Goal: Task Accomplishment & Management: Use online tool/utility

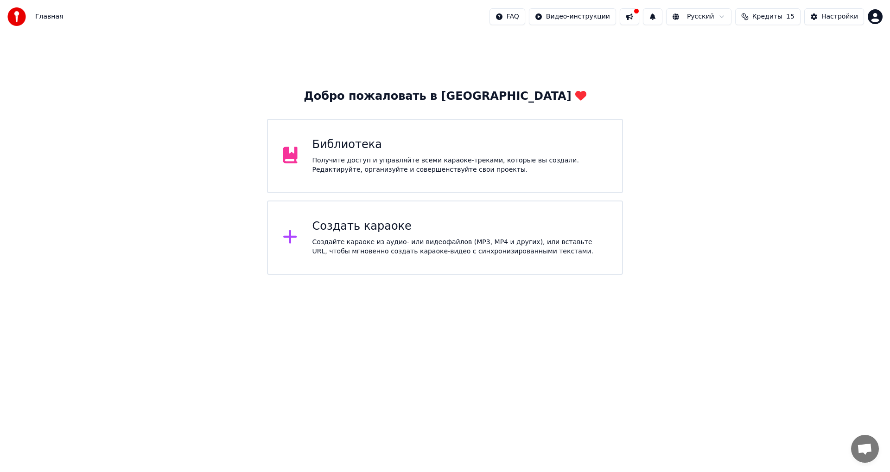
click at [355, 214] on div "Создать караоке Создайте караоке из аудио- или видеофайлов (MP3, MP4 и других),…" at bounding box center [445, 237] width 356 height 74
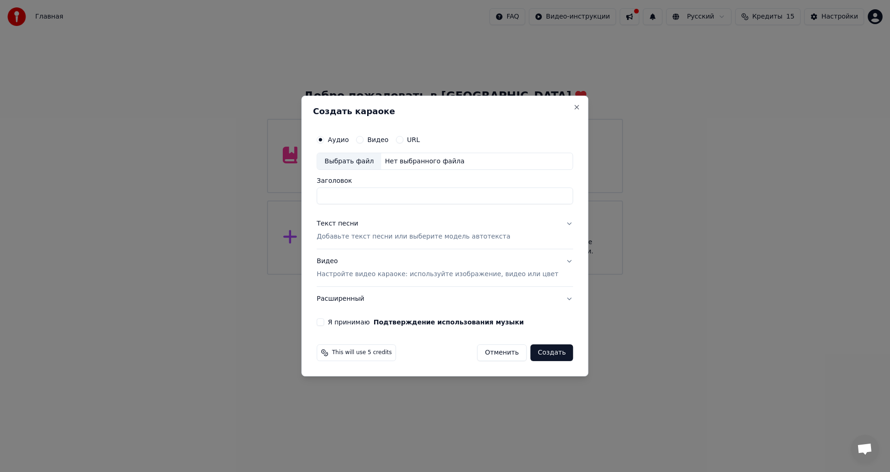
click at [381, 163] on div "Выбрать файл" at bounding box center [349, 161] width 64 height 17
drag, startPoint x: 465, startPoint y: 192, endPoint x: 590, endPoint y: 204, distance: 125.7
click at [590, 204] on body "**********" at bounding box center [445, 137] width 890 height 275
type input "**********"
click at [364, 234] on p "Добавьте текст песни или выберите модель автотекста" at bounding box center [414, 236] width 194 height 9
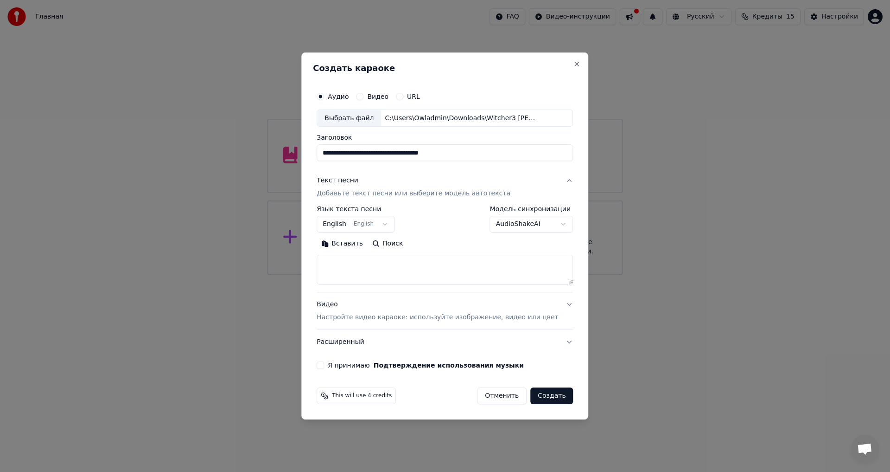
click at [389, 269] on textarea at bounding box center [445, 270] width 256 height 30
paste textarea "**********"
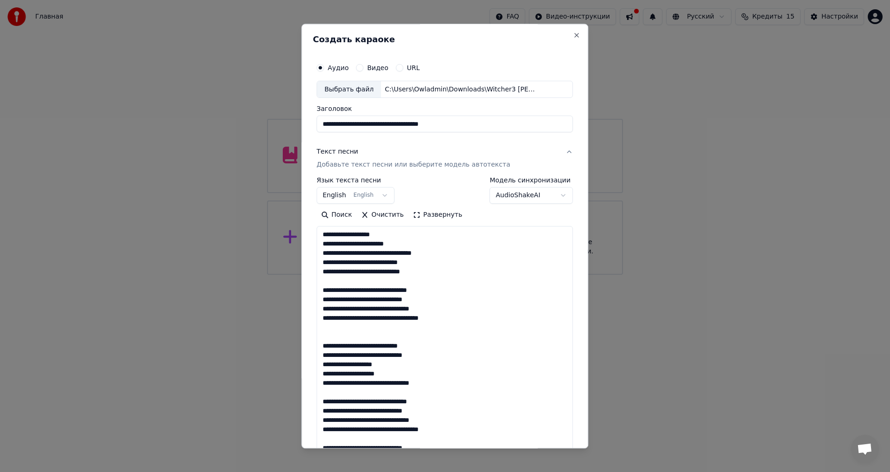
scroll to position [281, 0]
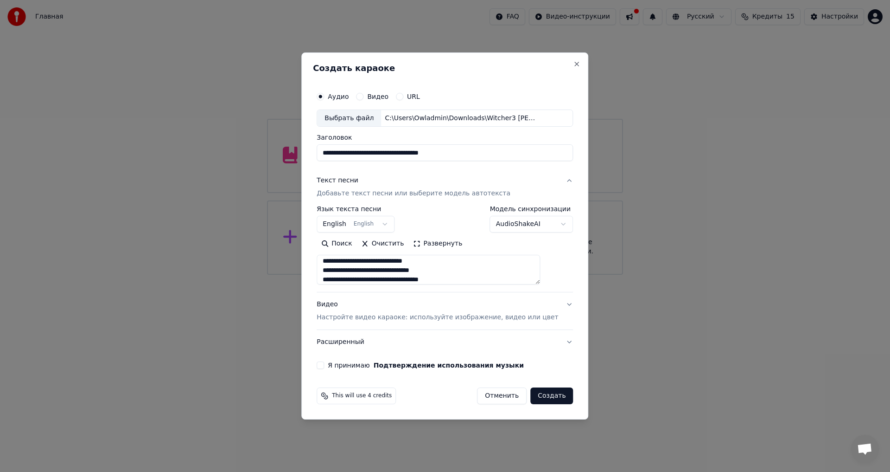
type textarea "**********"
click at [388, 223] on body "**********" at bounding box center [445, 137] width 890 height 275
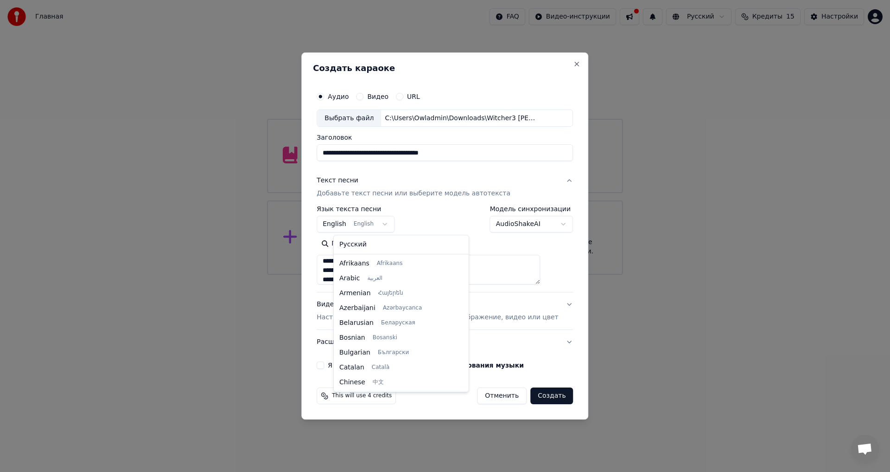
scroll to position [74, 0]
select select "**"
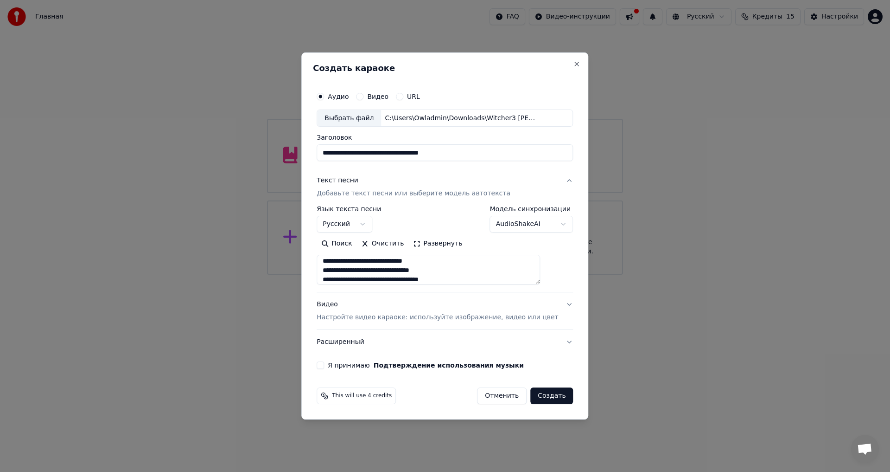
scroll to position [284, 0]
click at [361, 319] on p "Настройте видео караоке: используйте изображение, видео или цвет" at bounding box center [438, 317] width 242 height 9
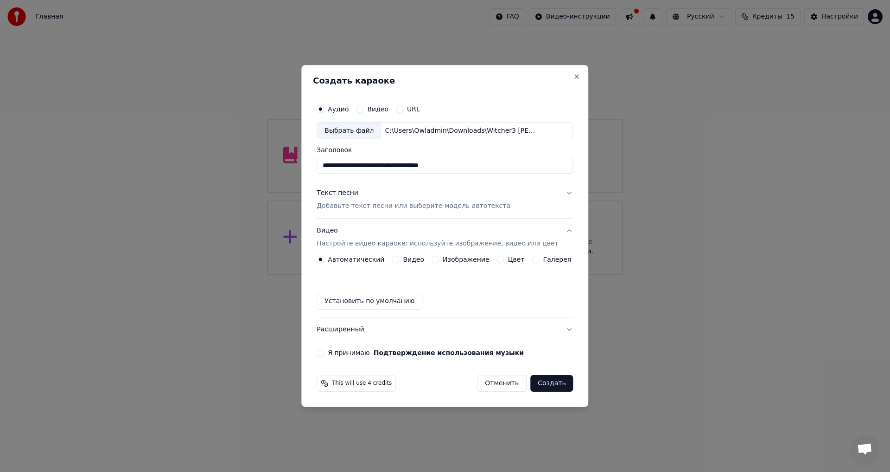
click at [452, 260] on label "Изображение" at bounding box center [466, 259] width 47 height 6
click at [439, 260] on button "Изображение" at bounding box center [435, 258] width 7 height 7
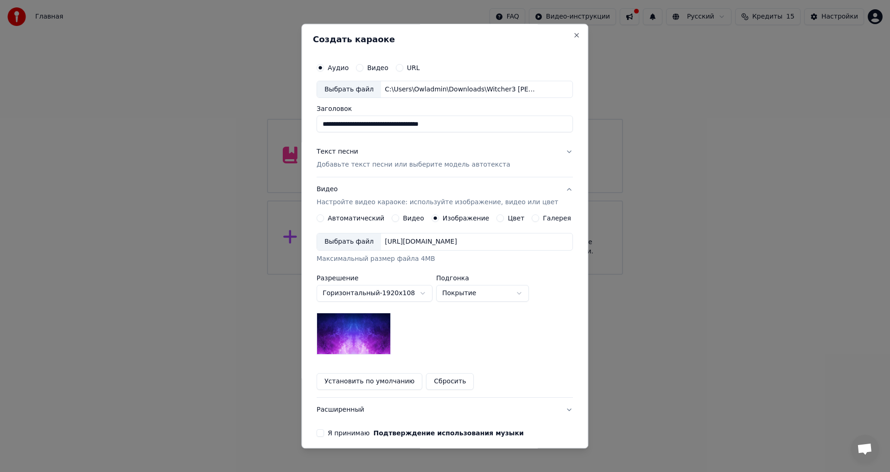
click at [403, 244] on div "[URL][DOMAIN_NAME]" at bounding box center [421, 241] width 80 height 9
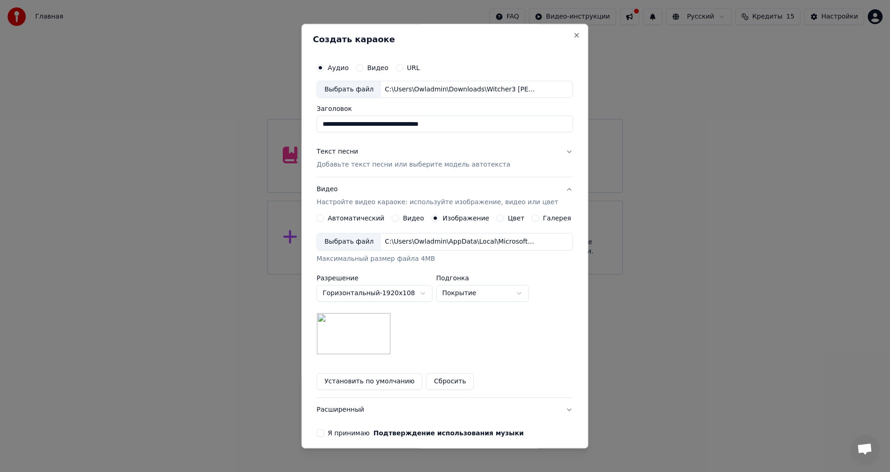
scroll to position [39, 0]
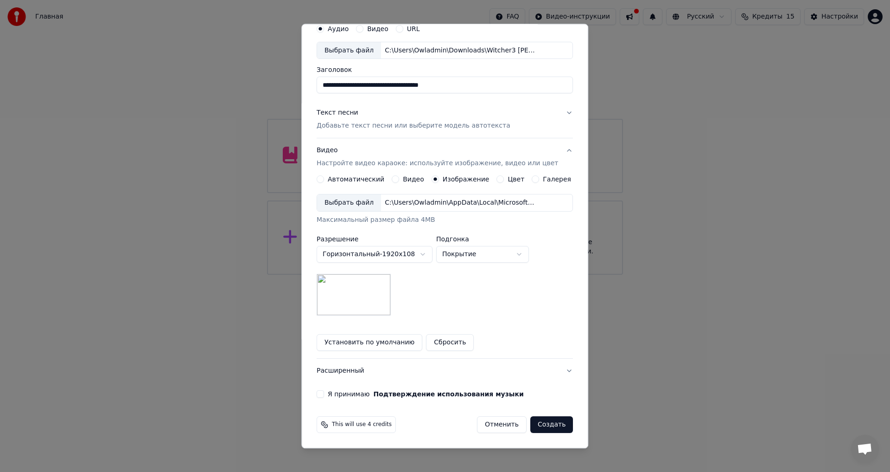
click at [362, 367] on button "Расширенный" at bounding box center [445, 371] width 256 height 24
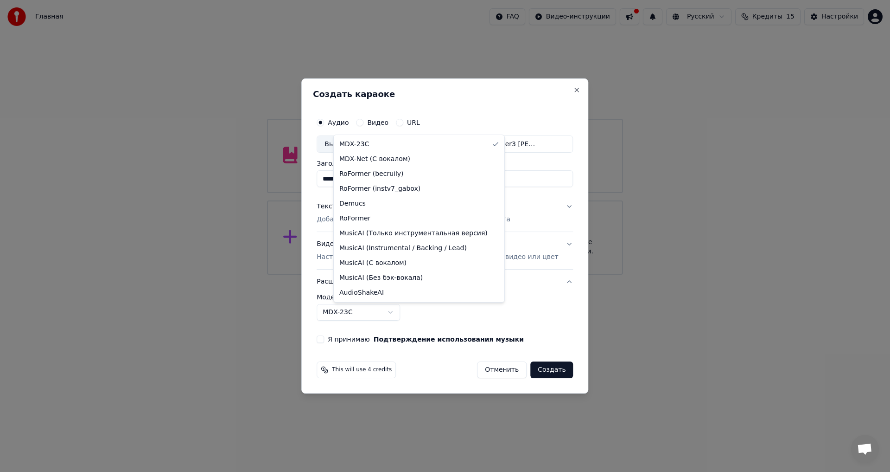
click at [378, 275] on body "**********" at bounding box center [445, 137] width 890 height 275
select select "**********"
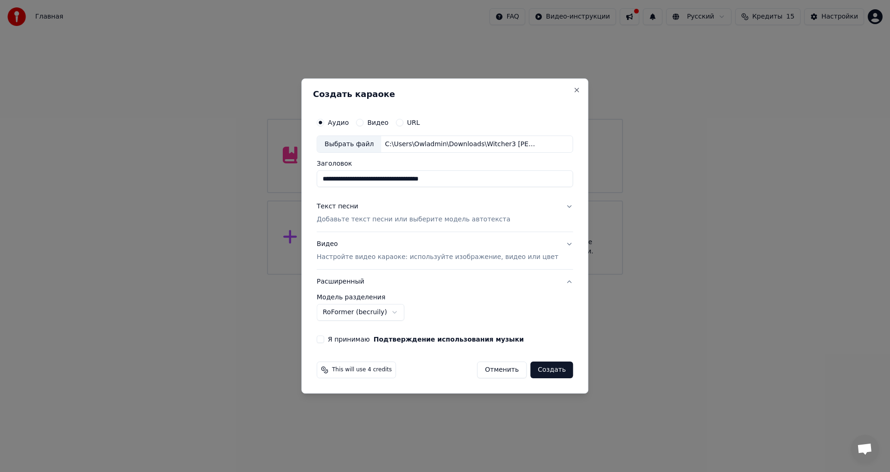
click at [355, 345] on div "**********" at bounding box center [445, 227] width 264 height 237
click at [357, 342] on label "Я принимаю Подтверждение использования музыки" at bounding box center [426, 339] width 196 height 6
click at [324, 343] on button "Я принимаю Подтверждение использования музыки" at bounding box center [320, 338] width 7 height 7
click at [536, 373] on button "Создать" at bounding box center [551, 369] width 43 height 17
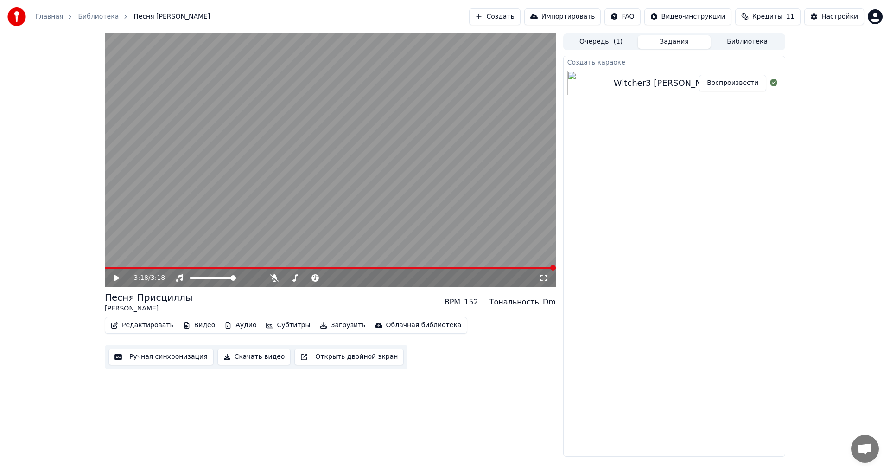
click at [405, 133] on video at bounding box center [330, 160] width 451 height 254
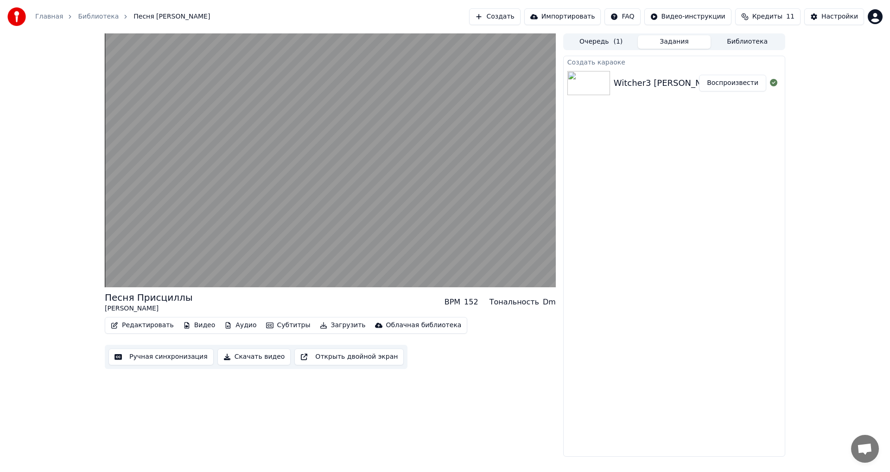
click at [300, 421] on div "Песня Присциллы [PERSON_NAME] BPM 152 Тональность Dm Редактировать Видео Аудио …" at bounding box center [330, 244] width 451 height 423
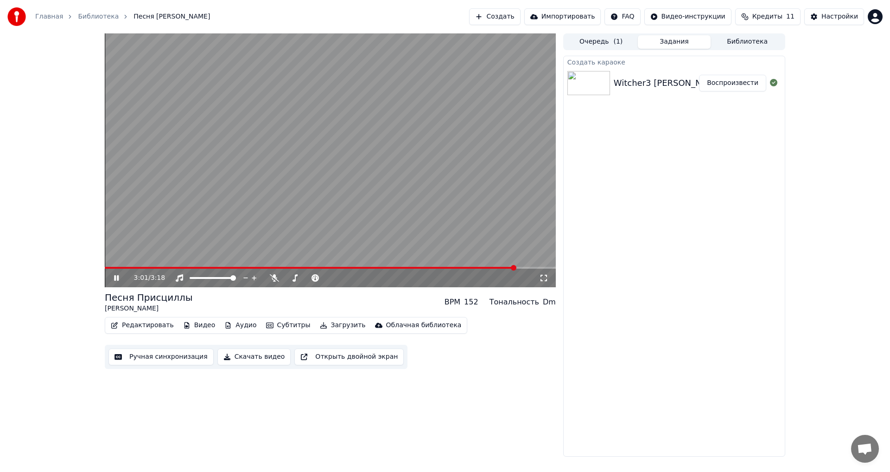
click at [259, 357] on button "Скачать видео" at bounding box center [254, 356] width 74 height 17
click at [51, 407] on div "3:17 / 3:18 Песня Присциллы [PERSON_NAME] BPM 152 Тональность Dm Редактировать …" at bounding box center [445, 244] width 890 height 423
click at [517, 21] on button "Создать" at bounding box center [494, 16] width 51 height 17
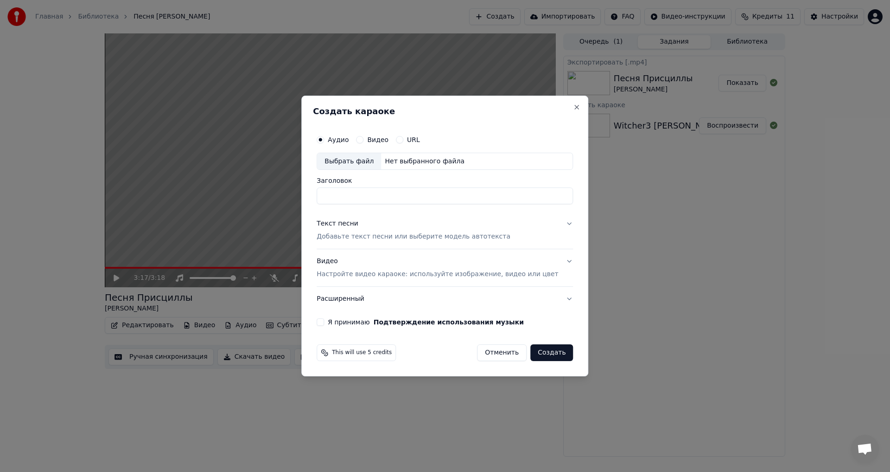
click at [364, 161] on div "Выбрать файл" at bounding box center [349, 161] width 64 height 17
drag, startPoint x: 479, startPoint y: 198, endPoint x: 571, endPoint y: 198, distance: 92.3
click at [571, 198] on div "**********" at bounding box center [444, 236] width 287 height 281
type input "**********"
click at [454, 236] on p "Добавьте текст песни или выберите модель автотекста" at bounding box center [414, 236] width 194 height 9
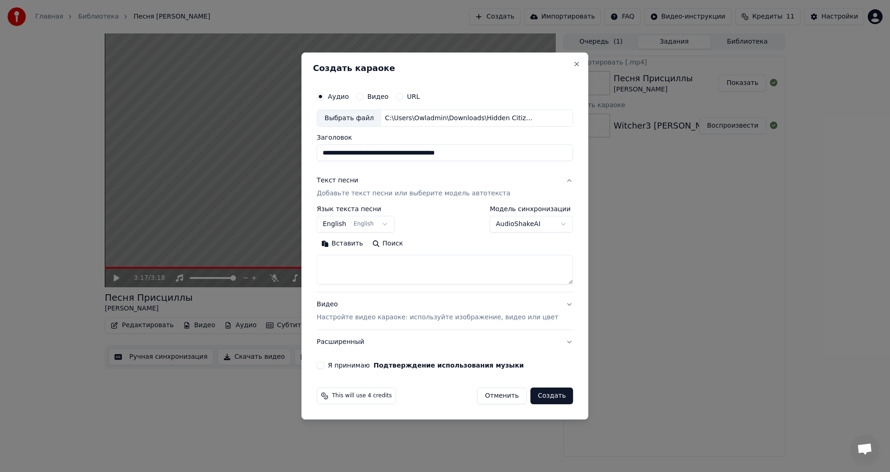
click at [371, 266] on textarea at bounding box center [445, 270] width 256 height 30
paste textarea "**********"
type textarea "**********"
click at [383, 320] on p "Настройте видео караоке: используйте изображение, видео или цвет" at bounding box center [438, 317] width 242 height 9
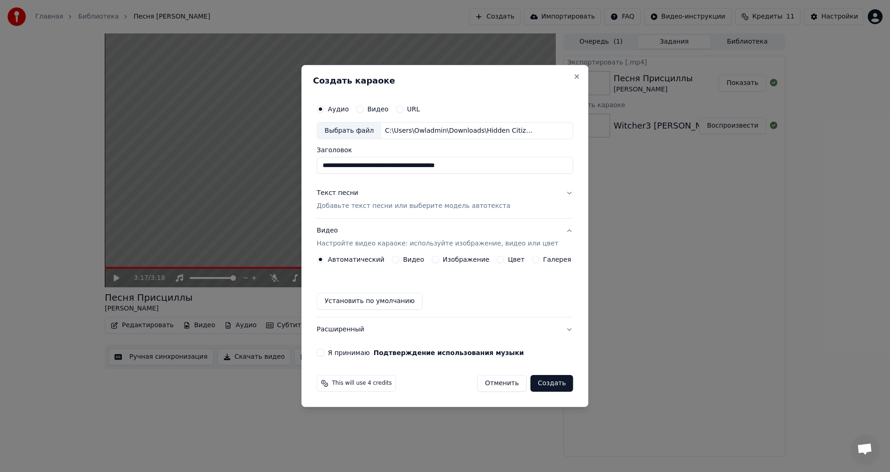
click at [538, 264] on div "Автоматический Видео Изображение Цвет Галерея Установить по умолчанию" at bounding box center [445, 282] width 256 height 54
click at [543, 260] on label "Галерея" at bounding box center [557, 259] width 28 height 6
click at [539, 260] on button "Галерея" at bounding box center [535, 258] width 7 height 7
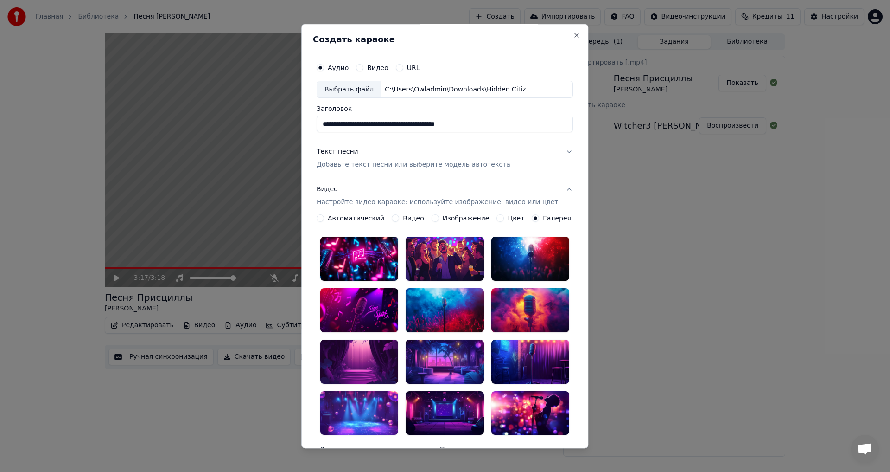
click at [518, 391] on div at bounding box center [531, 413] width 78 height 44
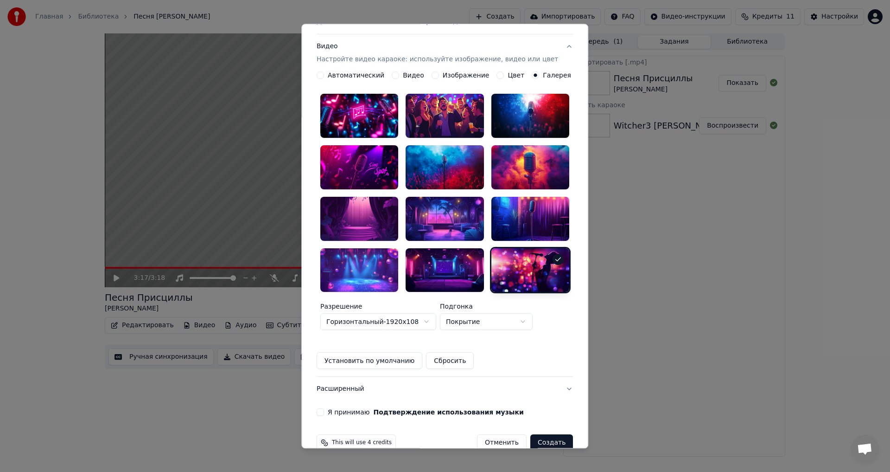
click at [343, 377] on button "Расширенный" at bounding box center [445, 389] width 256 height 24
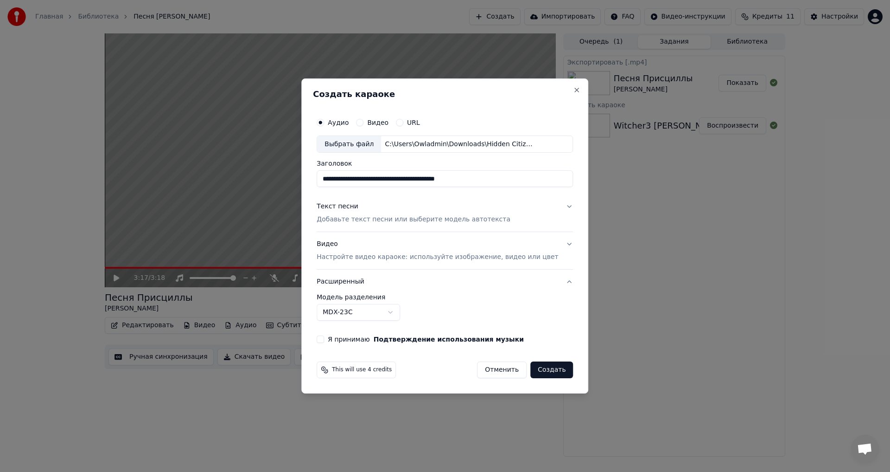
click at [380, 308] on body "Главная Библиотека Песня [PERSON_NAME] Создать Импортировать FAQ Видео-инструкц…" at bounding box center [445, 236] width 890 height 472
click at [400, 341] on button "Подтверждение использования музыки" at bounding box center [449, 339] width 150 height 6
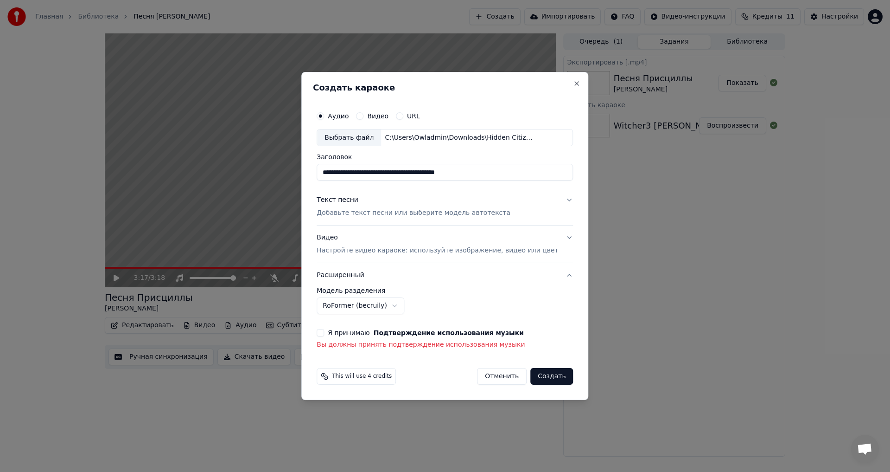
click at [373, 335] on label "Я принимаю Подтверждение использования музыки" at bounding box center [426, 332] width 196 height 6
click at [324, 335] on button "Я принимаю Подтверждение использования музыки" at bounding box center [320, 332] width 7 height 7
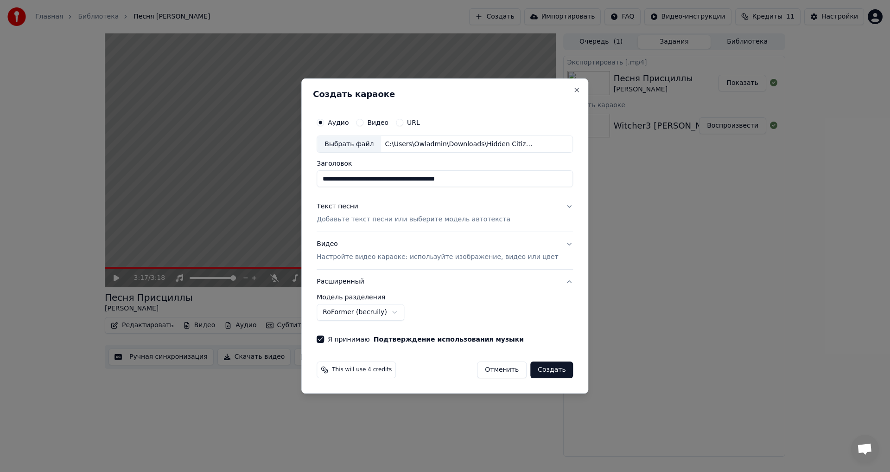
click at [543, 371] on button "Создать" at bounding box center [551, 369] width 43 height 17
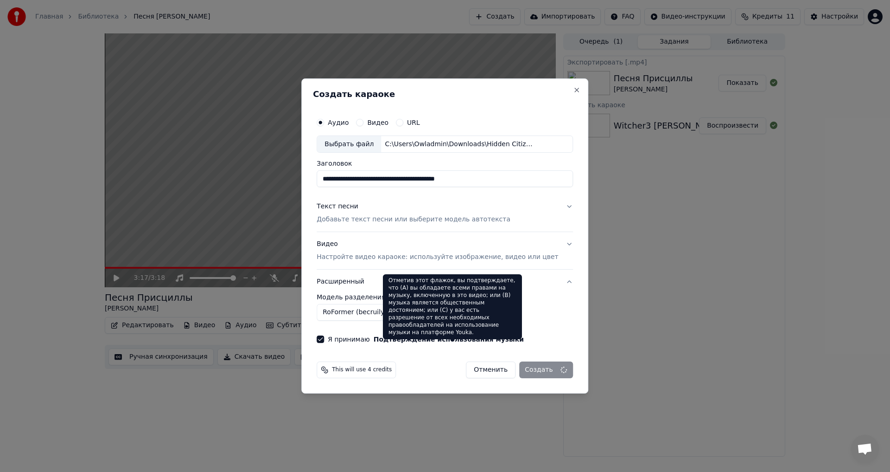
select select "******"
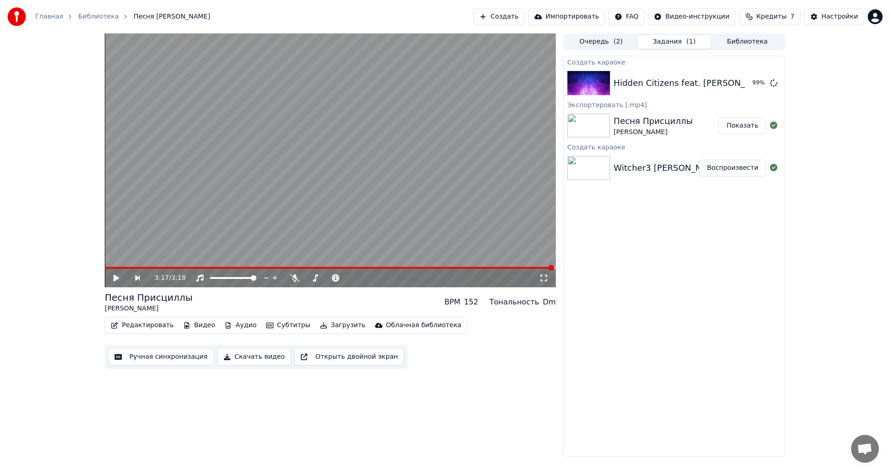
drag, startPoint x: 664, startPoint y: 265, endPoint x: 674, endPoint y: 136, distance: 129.3
click at [664, 265] on div "Создать караоке Hidden Citizens feat. [PERSON_NAME] - Don't Speak 99 % Экспорти…" at bounding box center [674, 256] width 222 height 401
click at [679, 78] on div "Hidden Citizens feat. [PERSON_NAME] - Don't Speak" at bounding box center [723, 83] width 218 height 13
drag, startPoint x: 716, startPoint y: 249, endPoint x: 711, endPoint y: 242, distance: 9.0
click at [717, 249] on div "Создать караоке Hidden Citizens feat. [PERSON_NAME] - Don't Speak 99 % Экспорти…" at bounding box center [674, 256] width 222 height 401
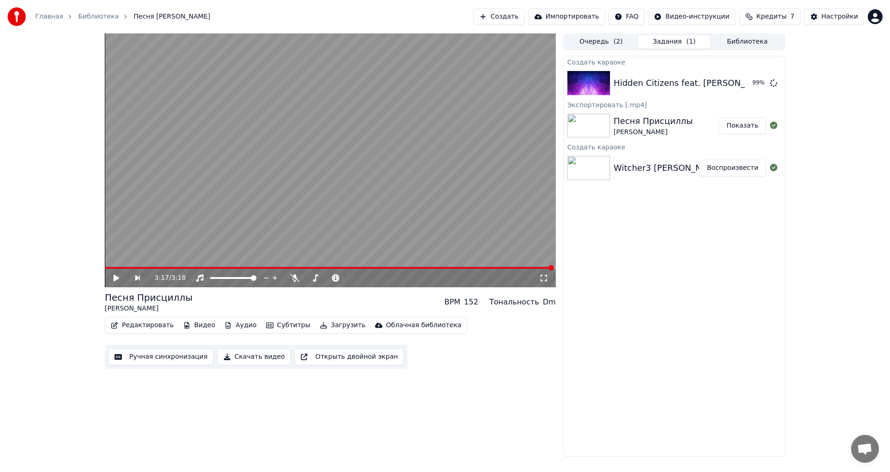
click at [598, 44] on button "Очередь ( 2 )" at bounding box center [601, 41] width 73 height 13
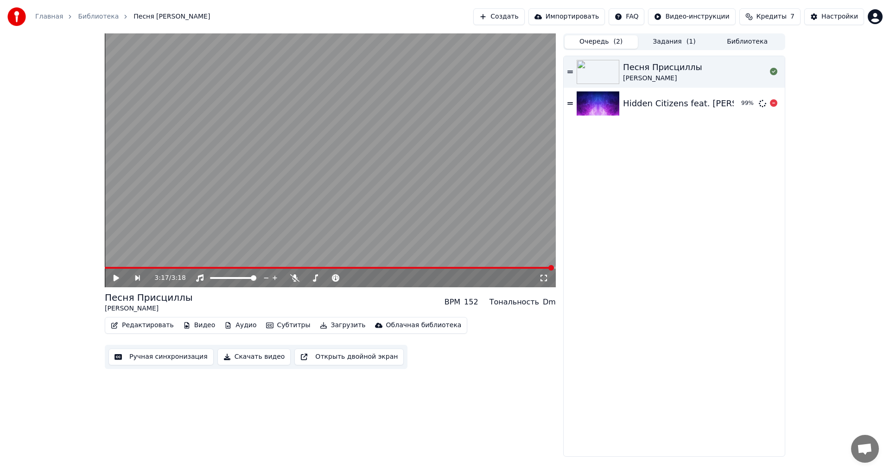
click at [704, 111] on div "Hidden Citizens feat. [PERSON_NAME] - Don't Speak 99 %" at bounding box center [674, 104] width 221 height 32
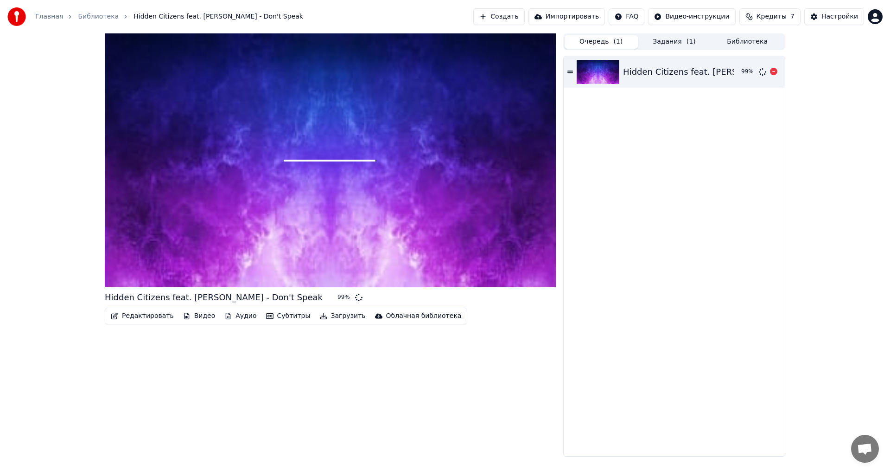
click at [664, 71] on div "Hidden Citizens feat. [PERSON_NAME] - Don't Speak" at bounding box center [732, 71] width 218 height 13
click at [327, 166] on div at bounding box center [330, 160] width 451 height 254
drag, startPoint x: 378, startPoint y: 200, endPoint x: 554, endPoint y: 88, distance: 208.3
click at [379, 198] on div at bounding box center [330, 160] width 451 height 254
click at [657, 46] on button "Задания ( 1 )" at bounding box center [674, 41] width 73 height 13
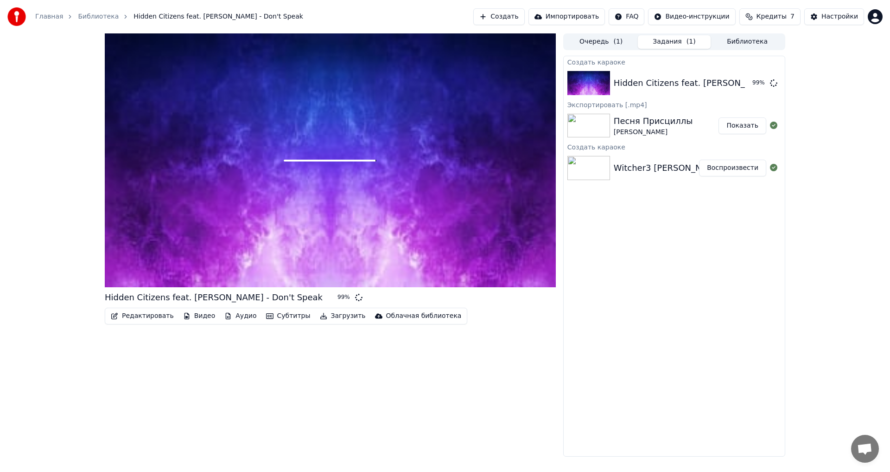
click at [338, 296] on div "99 %" at bounding box center [345, 297] width 14 height 7
click at [338, 295] on div "99 %" at bounding box center [345, 297] width 14 height 7
click at [346, 289] on div "Hidden Citizens feat. [PERSON_NAME] - Don't Speak 99 % Редактировать Видео Ауди…" at bounding box center [330, 244] width 451 height 423
click at [659, 252] on div "Создать караоке Hidden Citizens feat. [PERSON_NAME] - Don't Speak 99 % Экспорти…" at bounding box center [674, 256] width 222 height 401
click at [750, 90] on div "Hidden Citizens feat. [PERSON_NAME] - Don't Speak 99 %" at bounding box center [674, 83] width 221 height 32
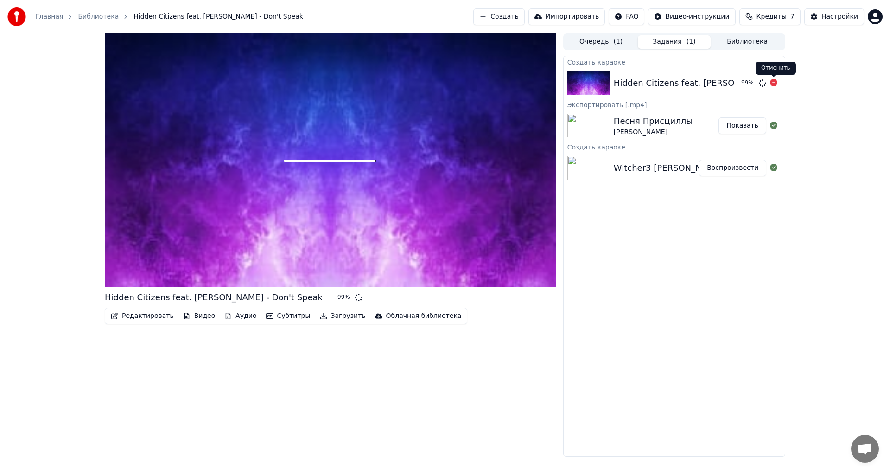
click at [778, 85] on div "99 %" at bounding box center [757, 82] width 47 height 11
click at [772, 79] on icon at bounding box center [773, 82] width 7 height 7
click at [332, 164] on icon at bounding box center [330, 161] width 30 height 30
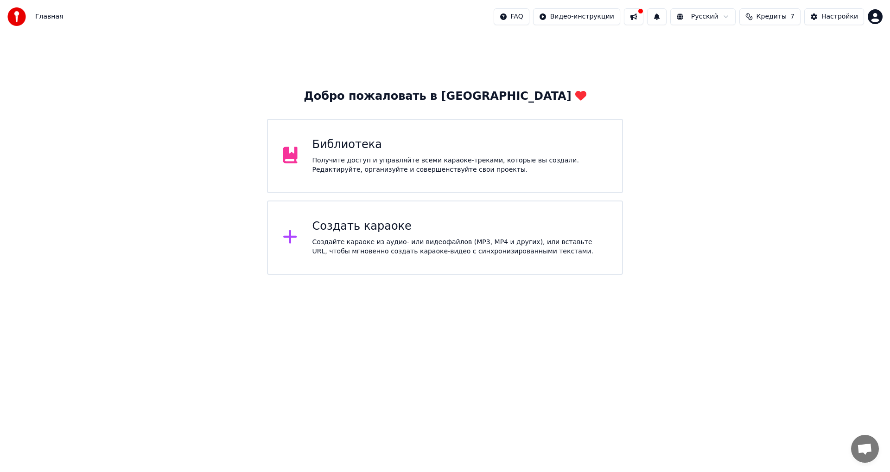
click at [460, 256] on div "Создать караоке Создайте караоке из аудио- или видеофайлов (MP3, MP4 и других),…" at bounding box center [445, 237] width 356 height 74
